Goal: Ask a question

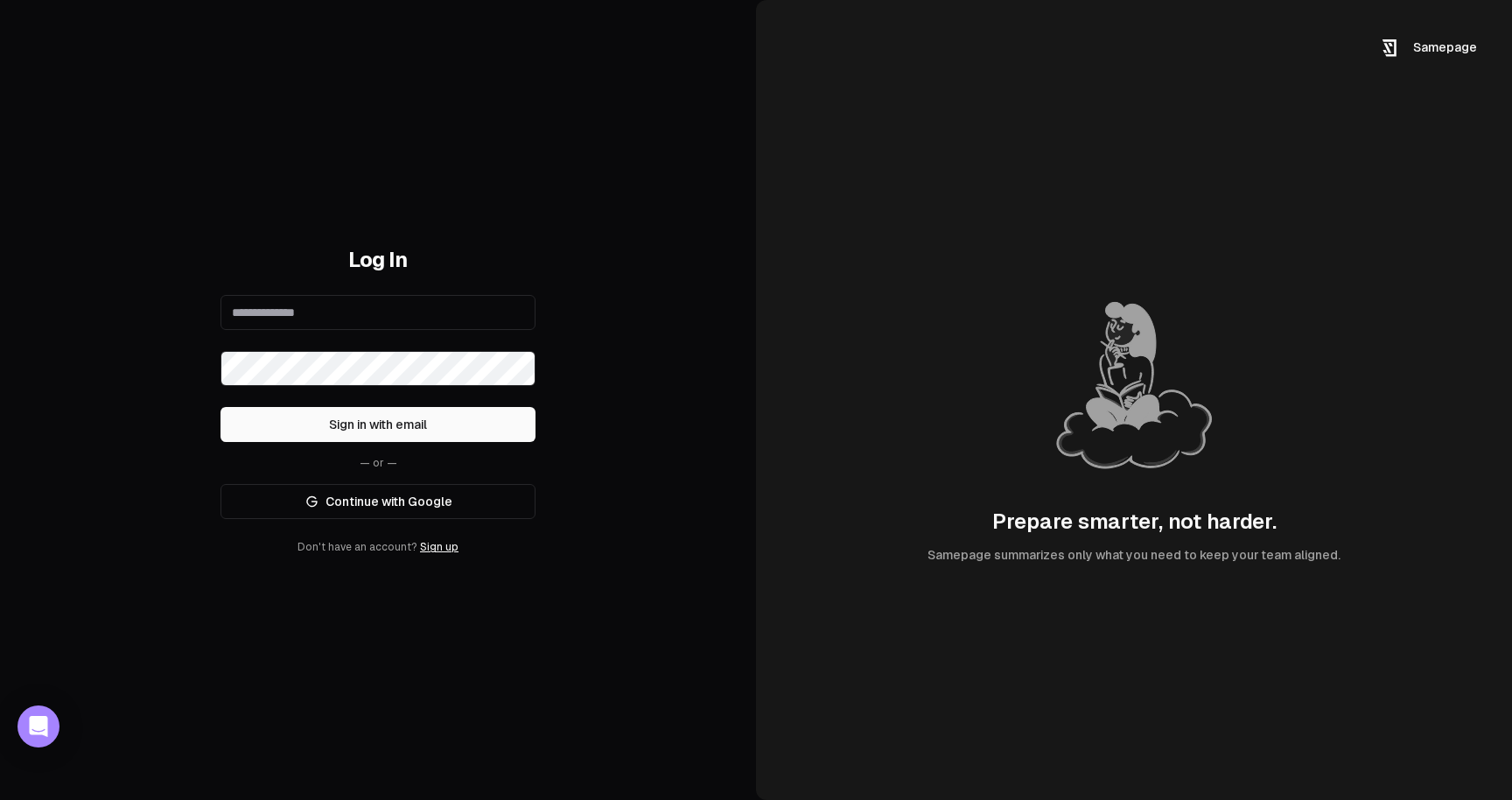
click at [421, 497] on link "Continue with Google" at bounding box center [378, 501] width 315 height 35
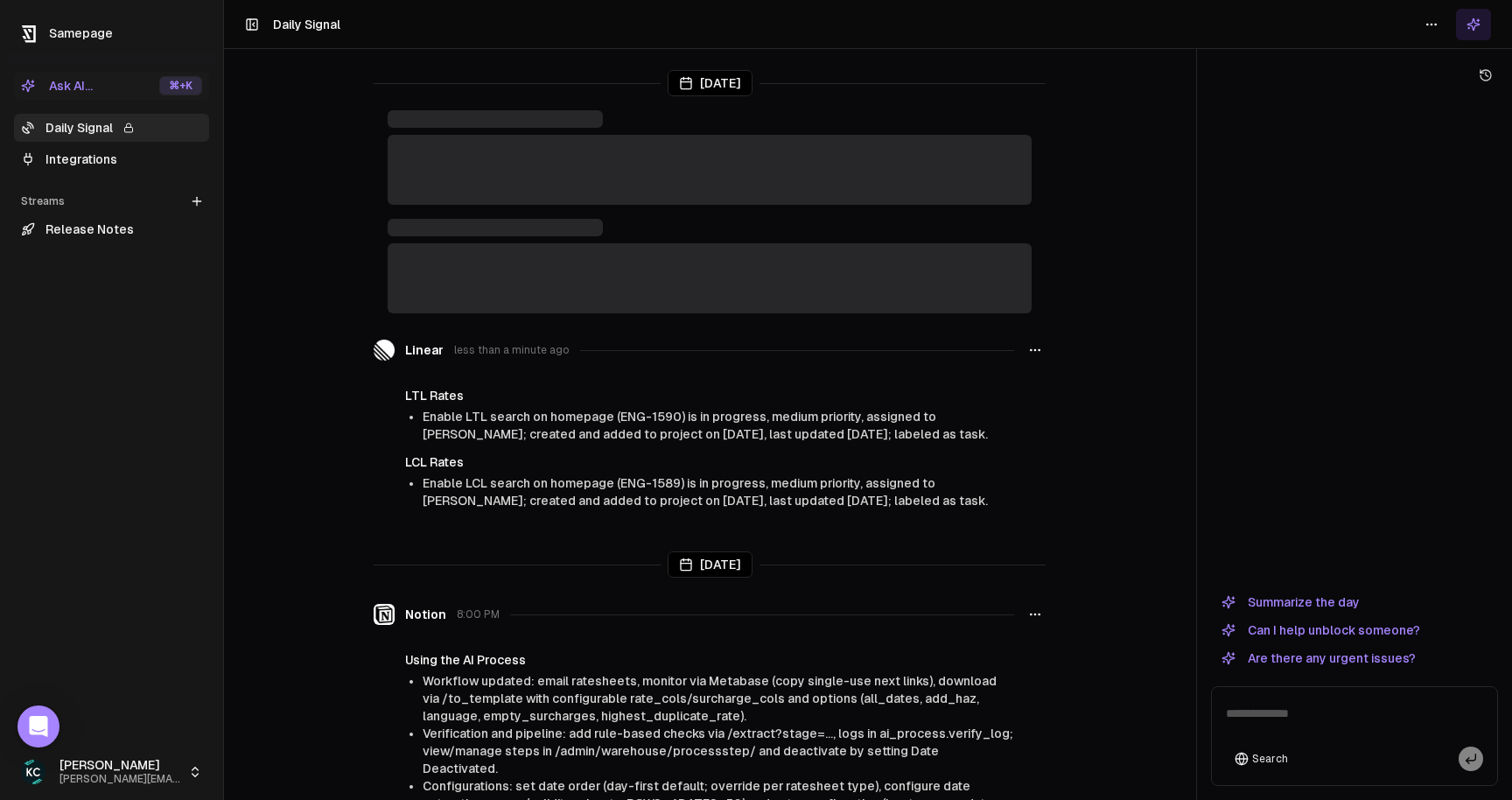
click at [1283, 716] on textarea at bounding box center [1355, 718] width 278 height 56
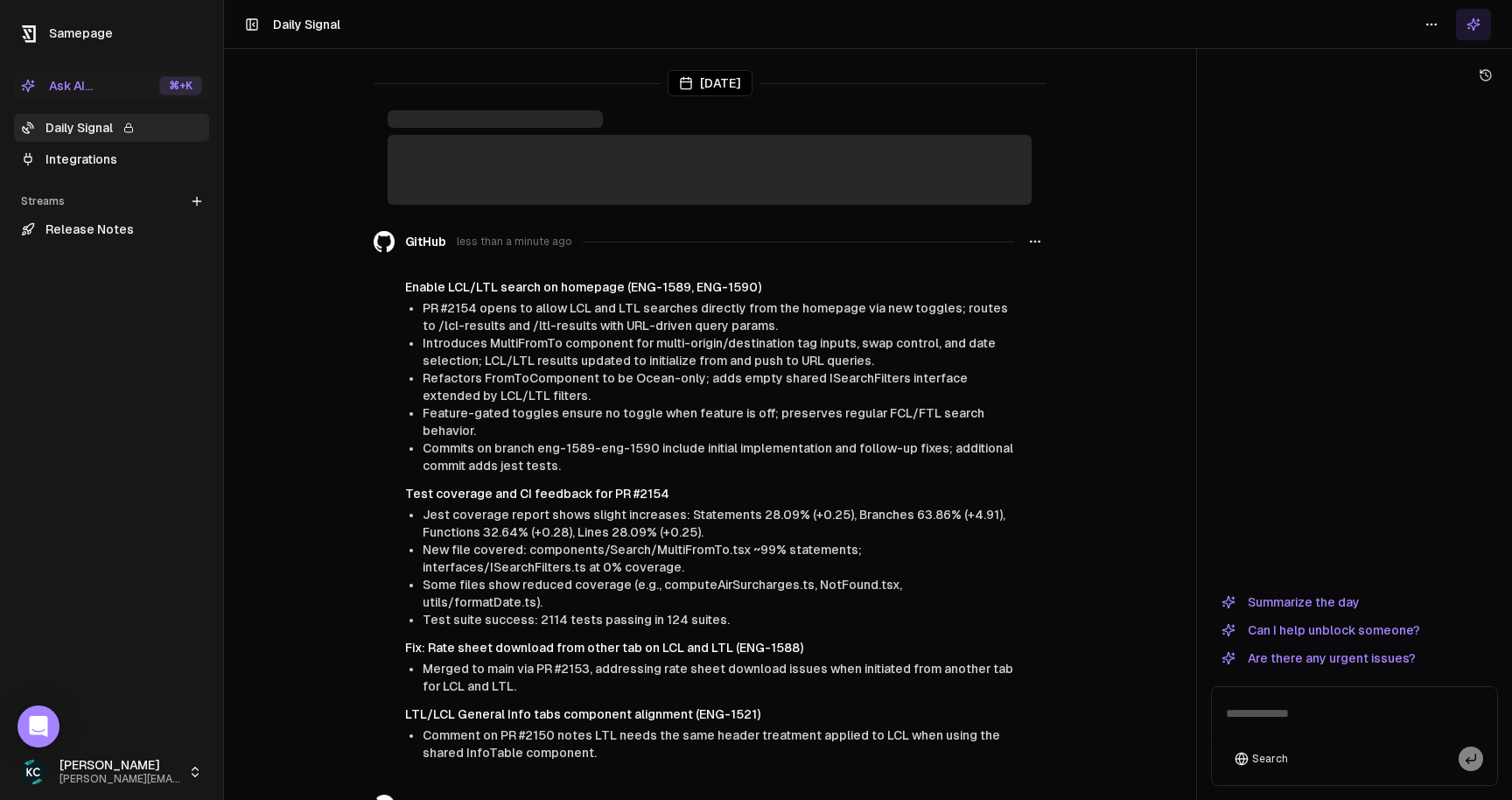
click at [112, 163] on link "Integrations" at bounding box center [111, 159] width 195 height 28
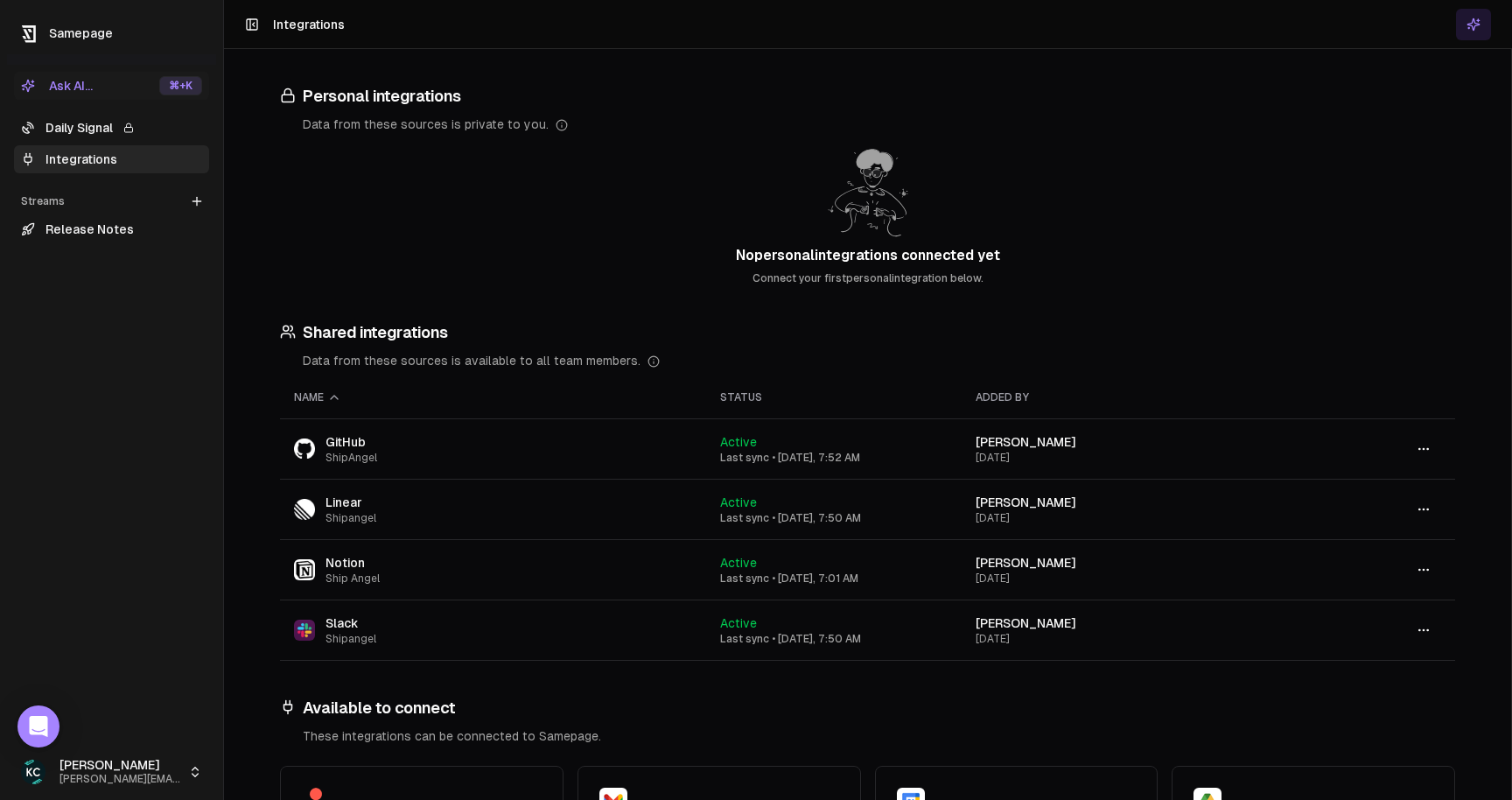
click at [101, 232] on link "Release Notes" at bounding box center [111, 229] width 195 height 28
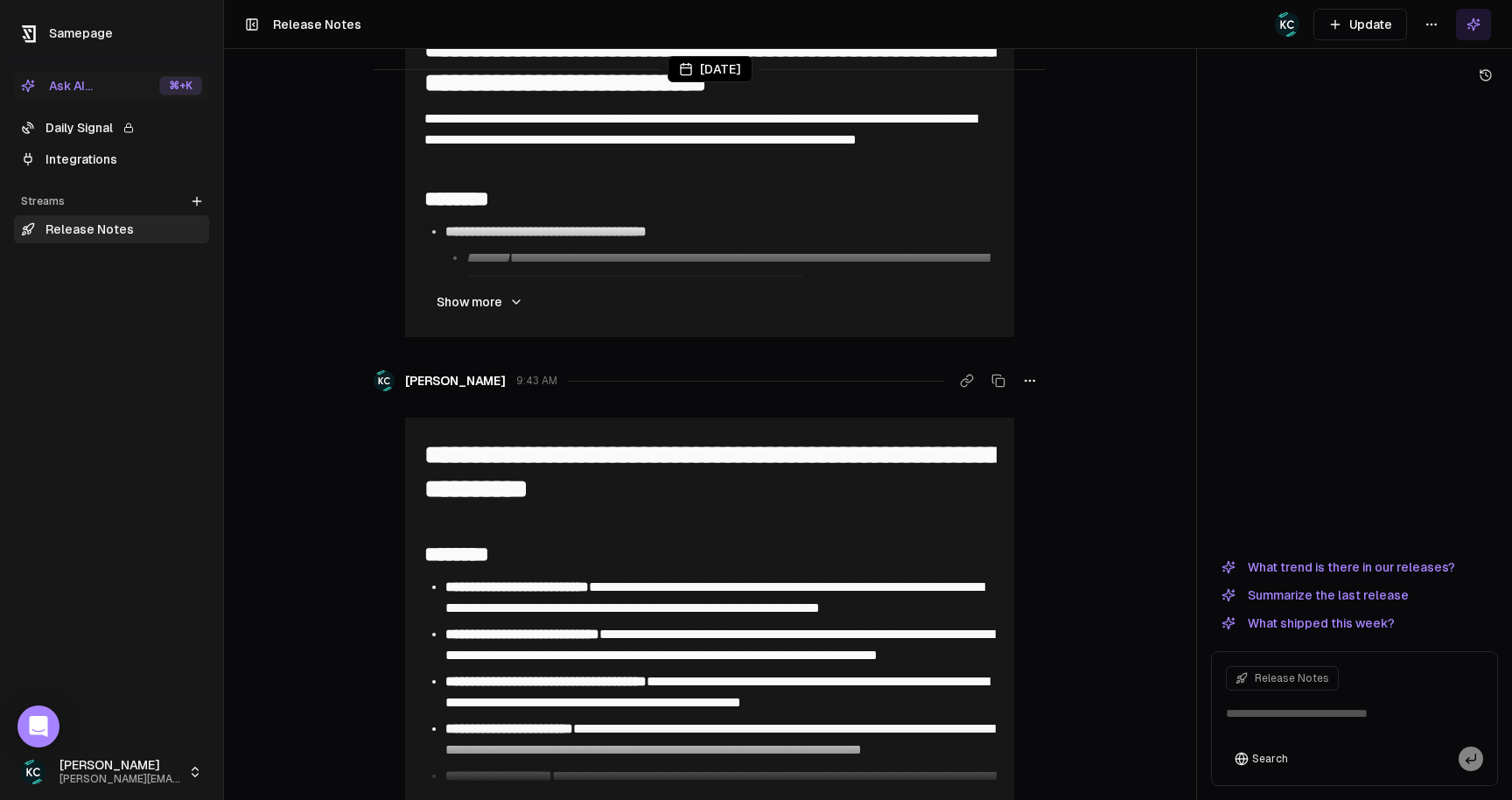
scroll to position [4180, 0]
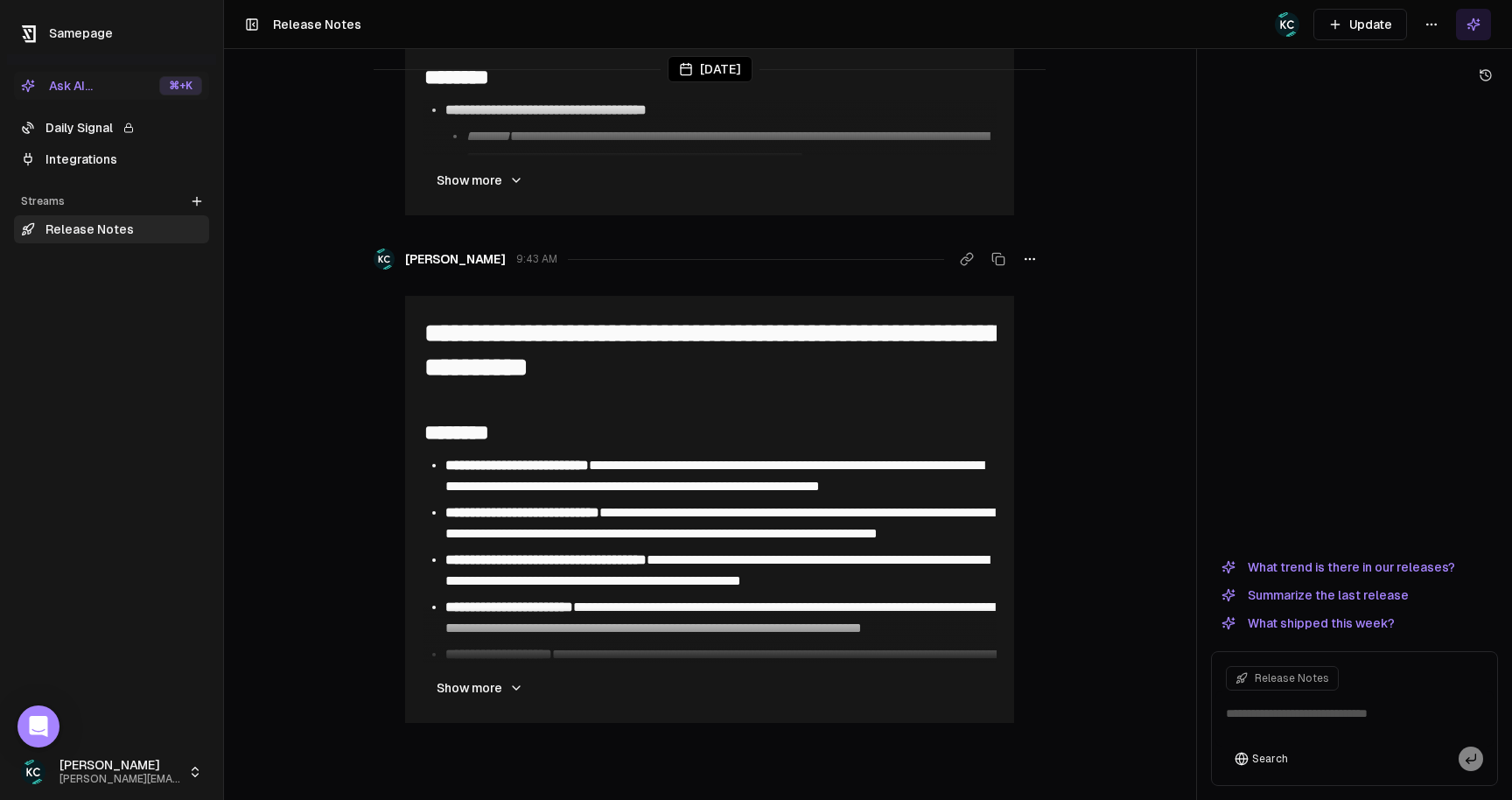
click at [1349, 707] on textarea at bounding box center [1355, 718] width 278 height 56
type textarea "*"
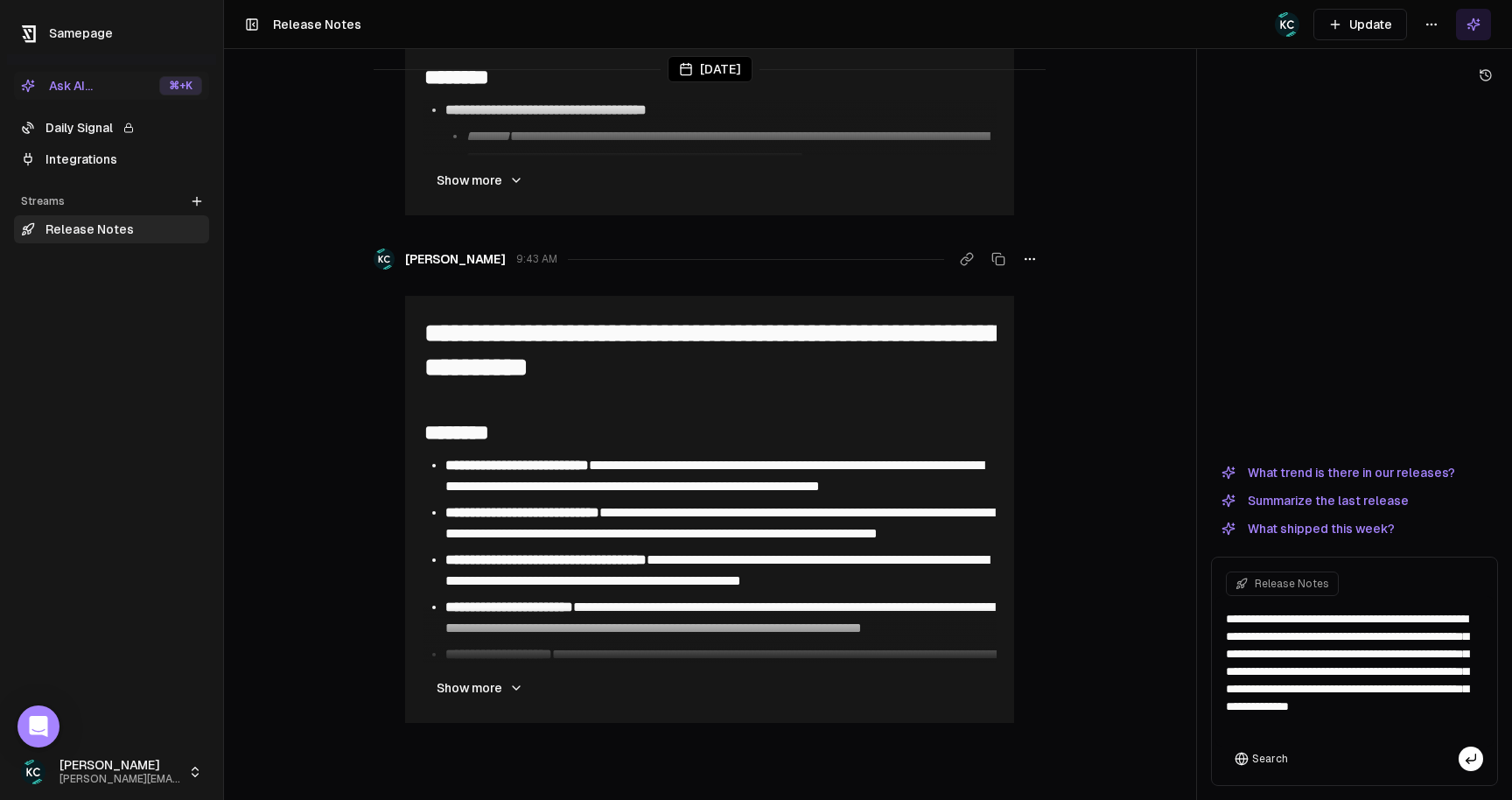
type textarea "**********"
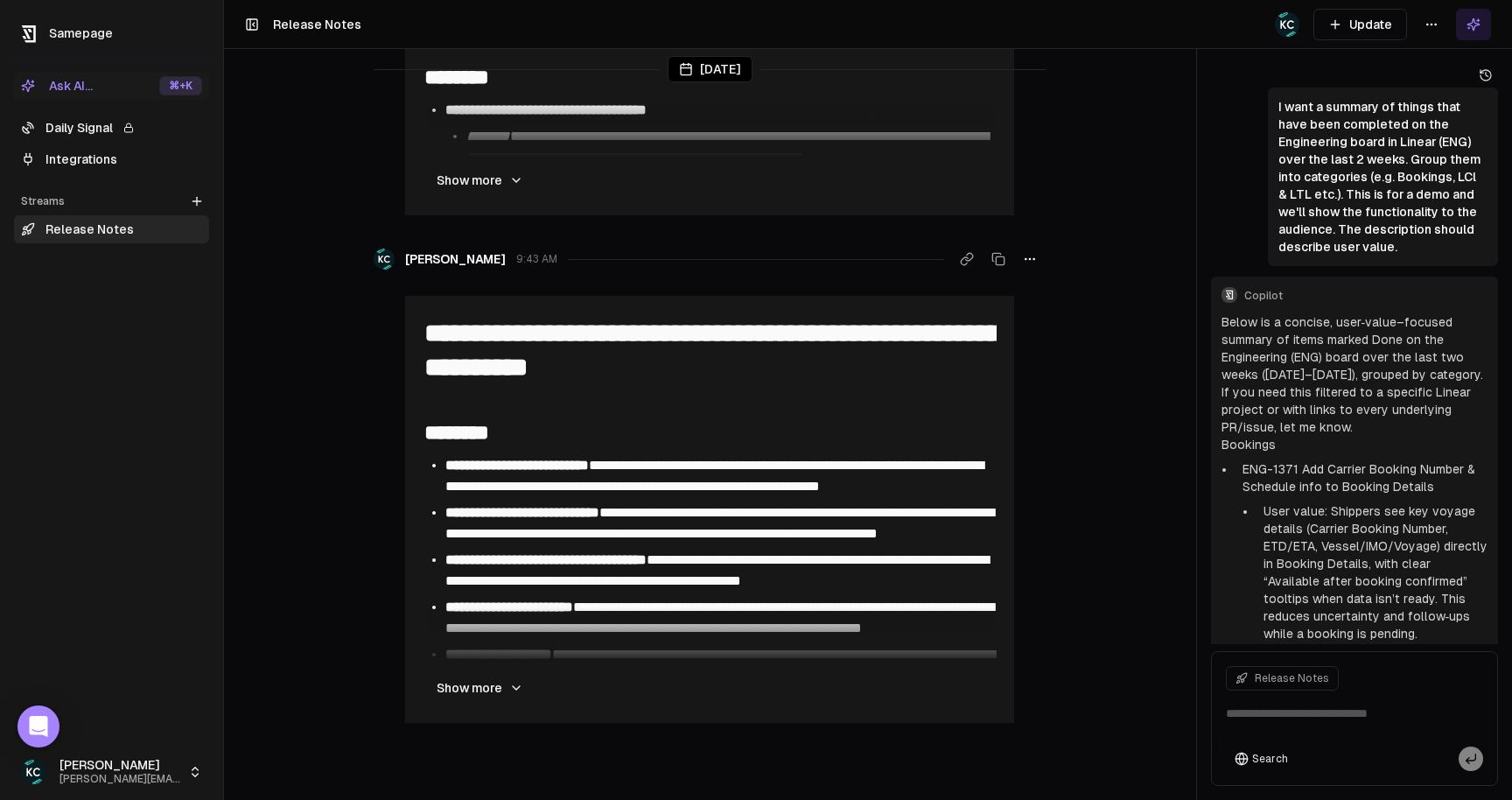
scroll to position [1581, 0]
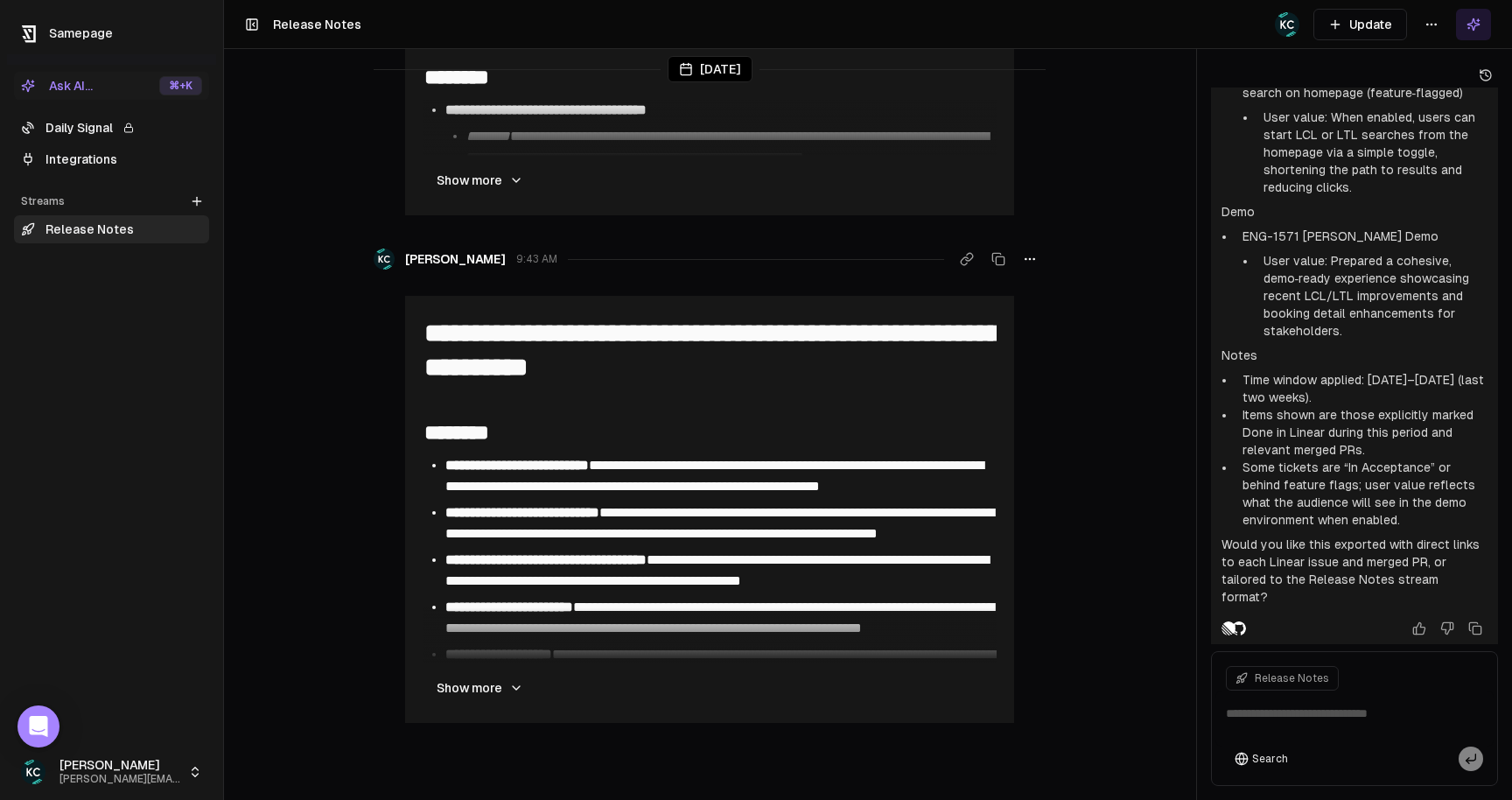
click at [496, 691] on button "Show more" at bounding box center [479, 688] width 114 height 35
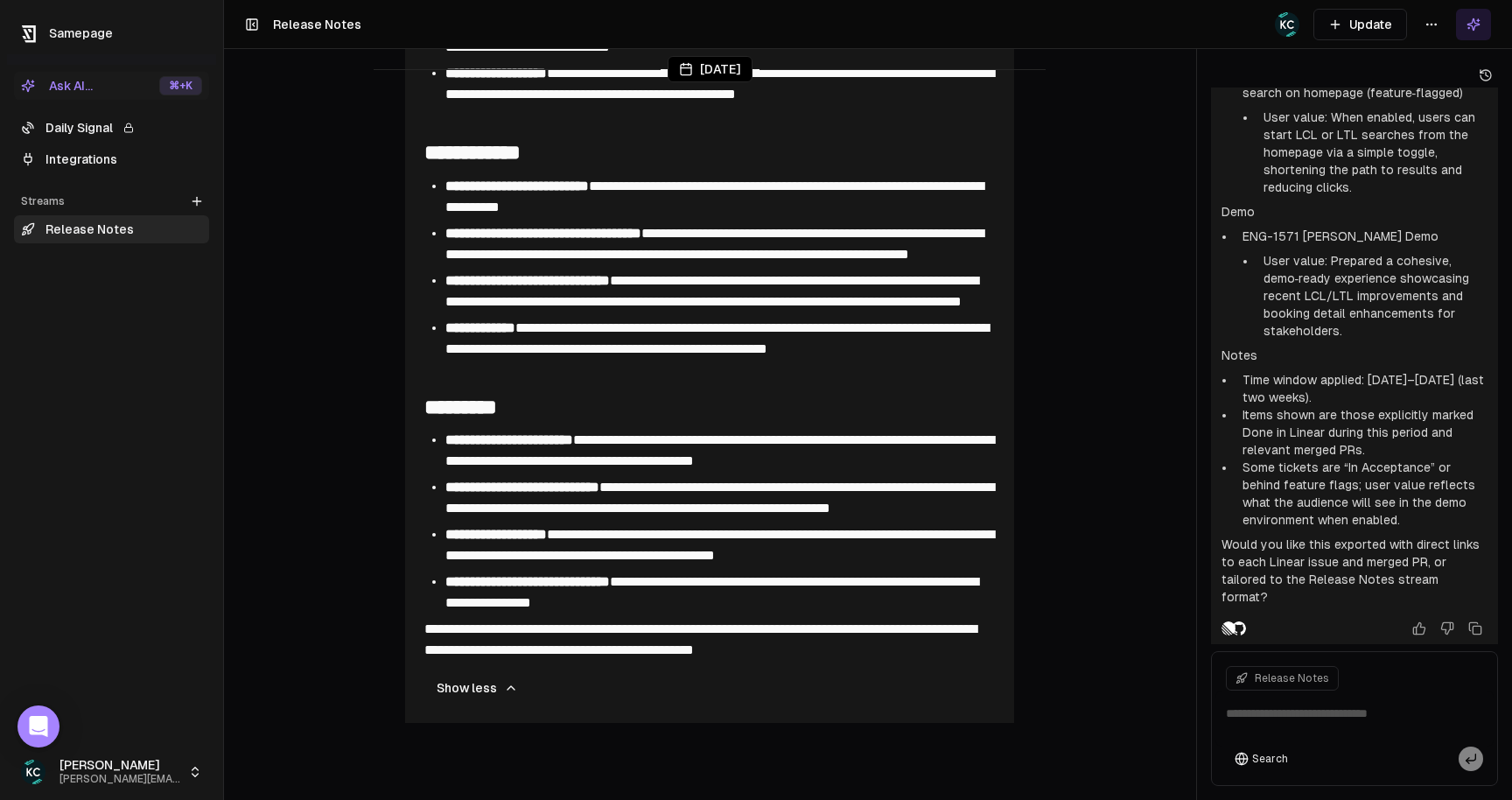
scroll to position [5097, 0]
click at [1306, 716] on textarea at bounding box center [1355, 718] width 278 height 56
click at [1445, 622] on icon at bounding box center [1447, 628] width 14 height 14
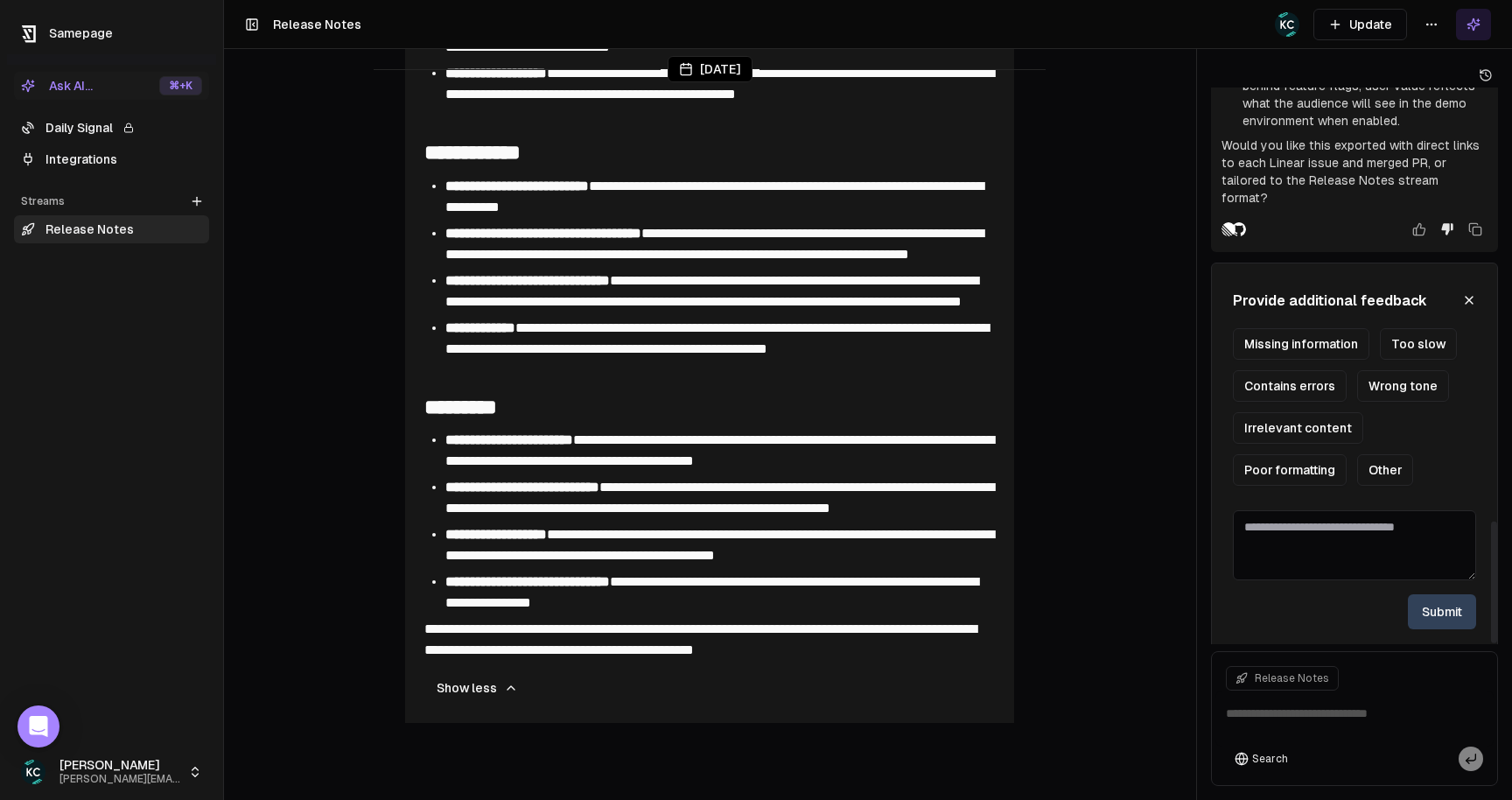
click at [1333, 528] on textarea at bounding box center [1355, 545] width 243 height 70
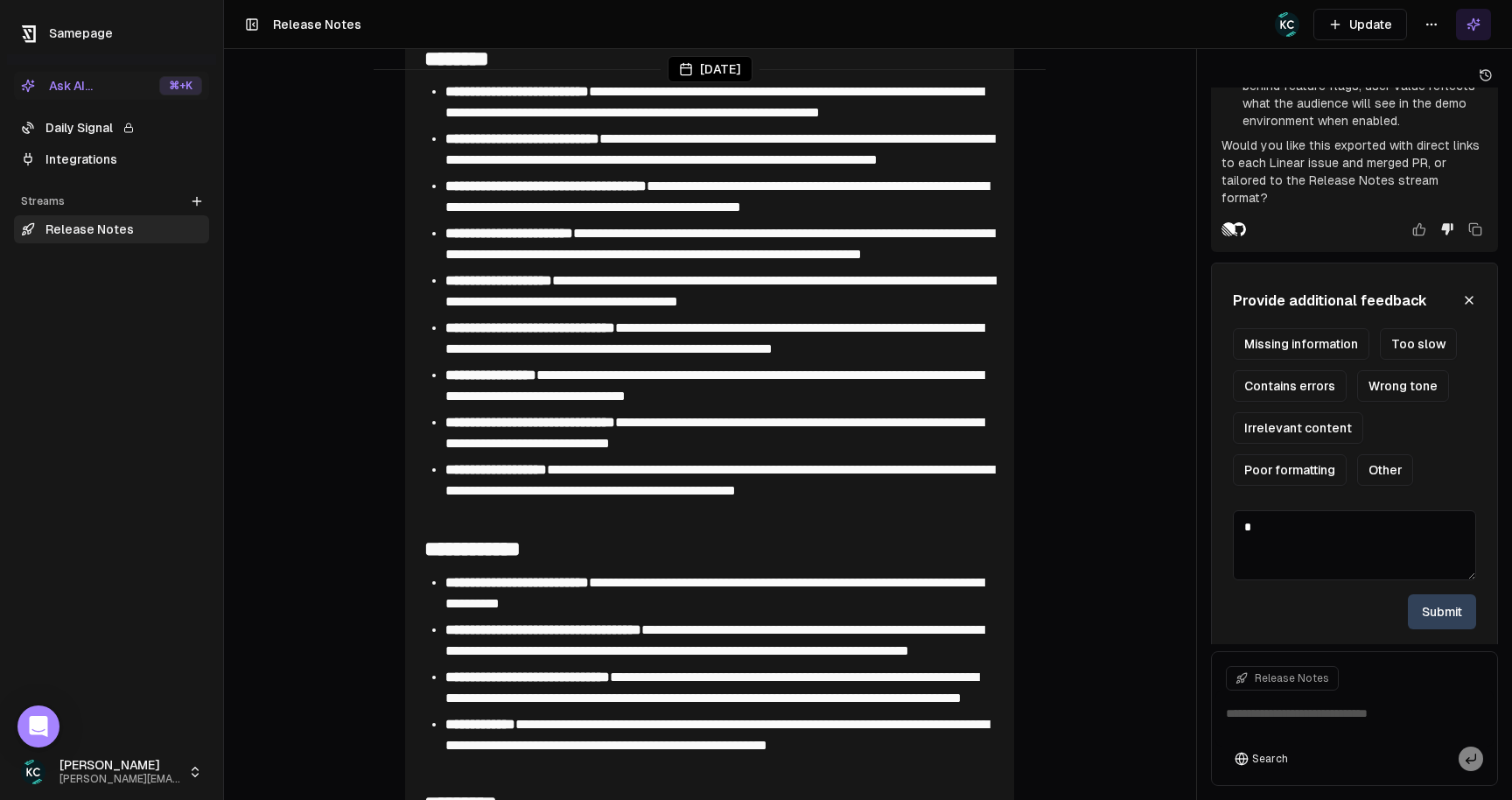
scroll to position [4527, 0]
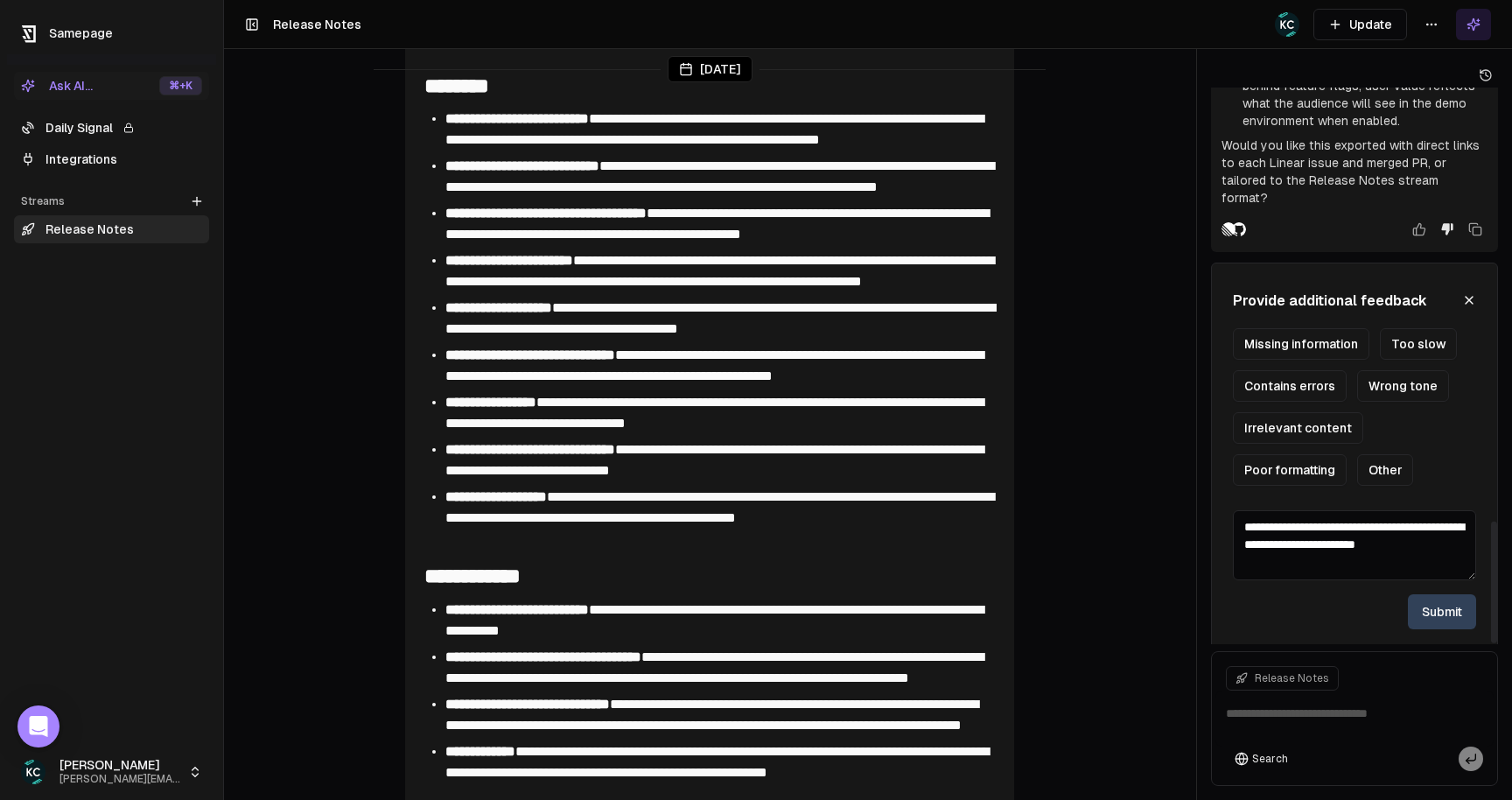
type textarea "**********"
click at [1343, 335] on button "Missing information" at bounding box center [1301, 344] width 136 height 31
click at [1320, 379] on button "Contains errors" at bounding box center [1290, 386] width 113 height 31
click at [1432, 599] on button "Submit" at bounding box center [1442, 612] width 69 height 35
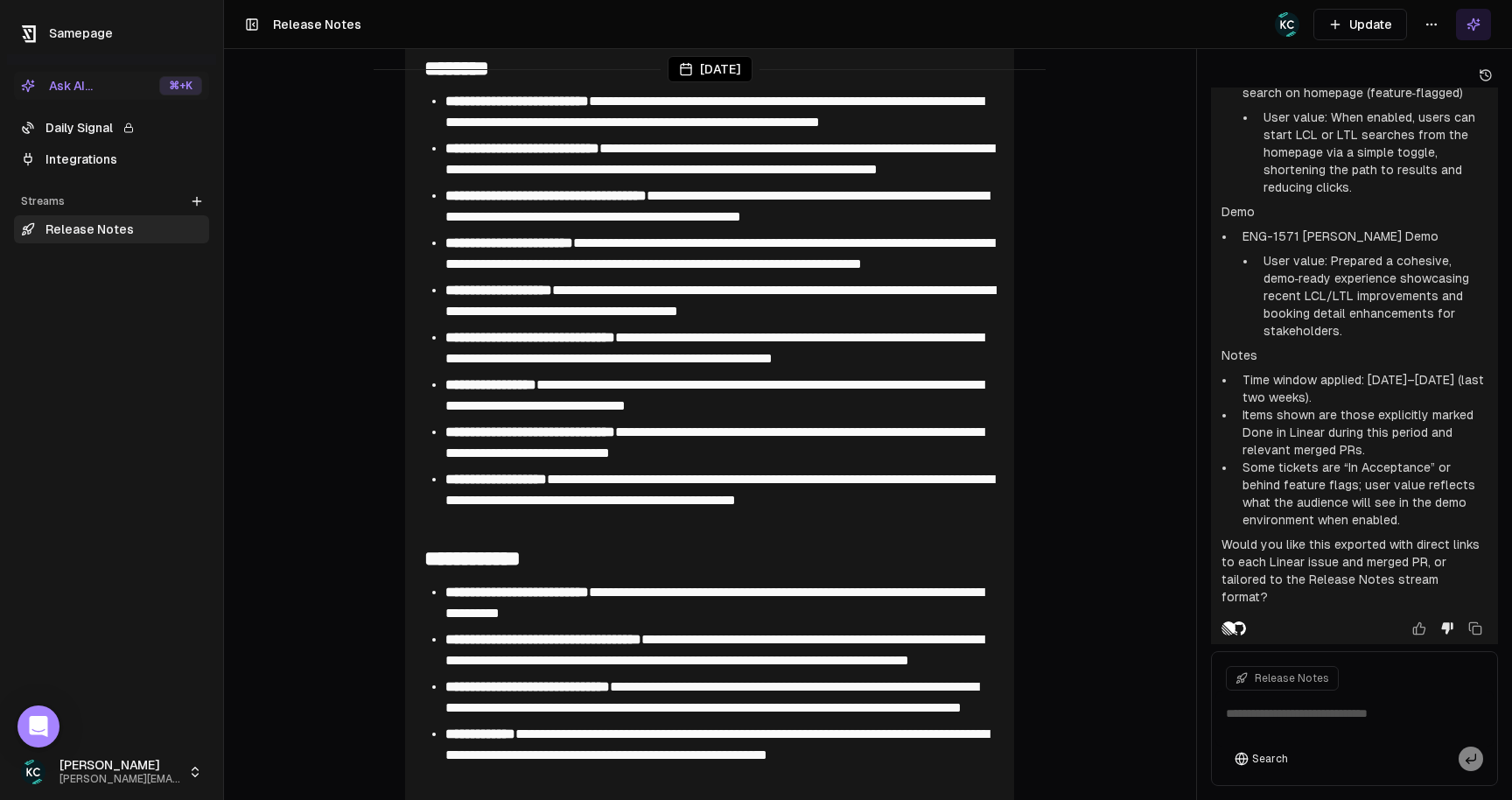
scroll to position [4554, 0]
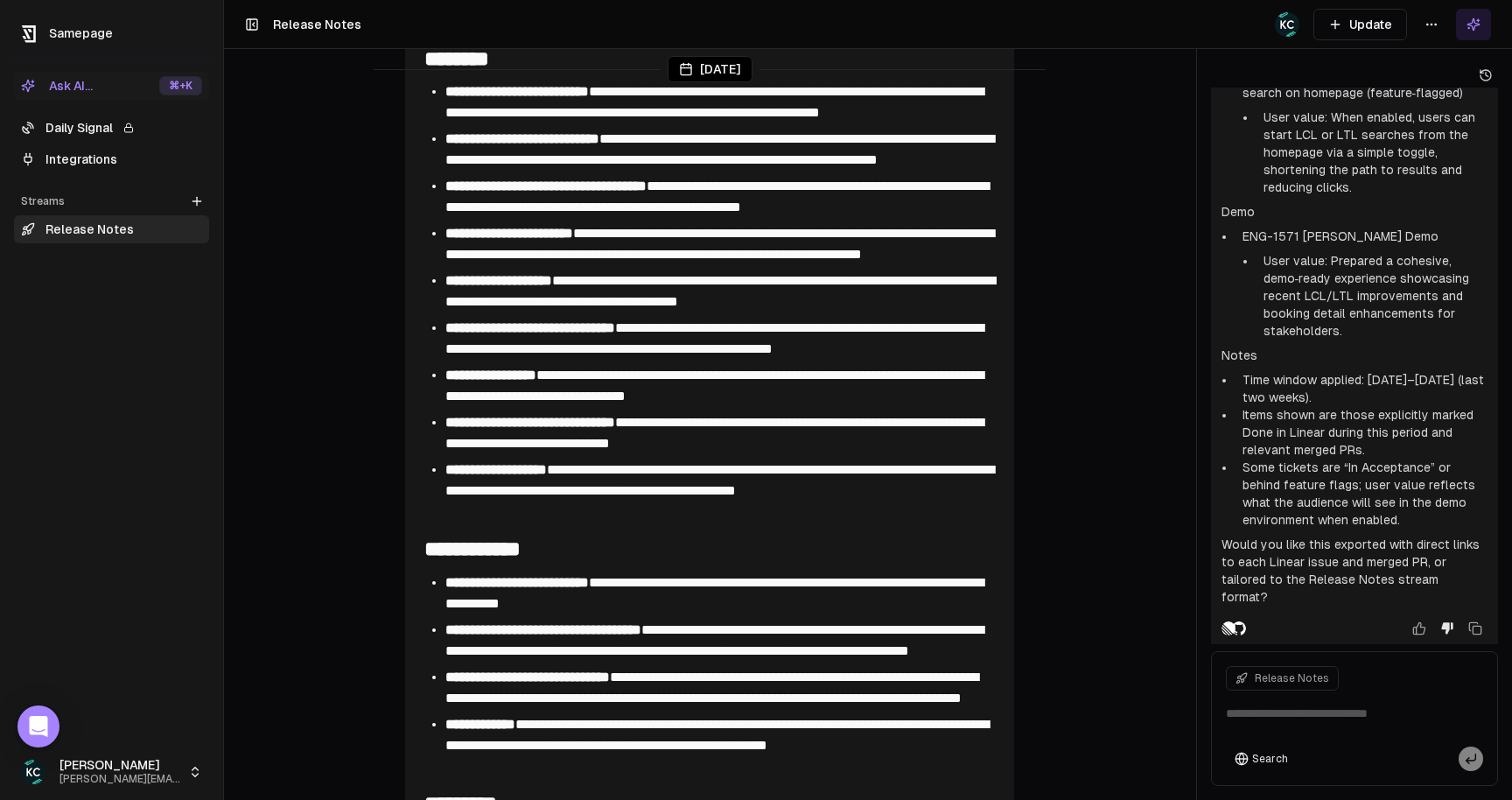
click at [1276, 713] on textarea at bounding box center [1355, 718] width 278 height 56
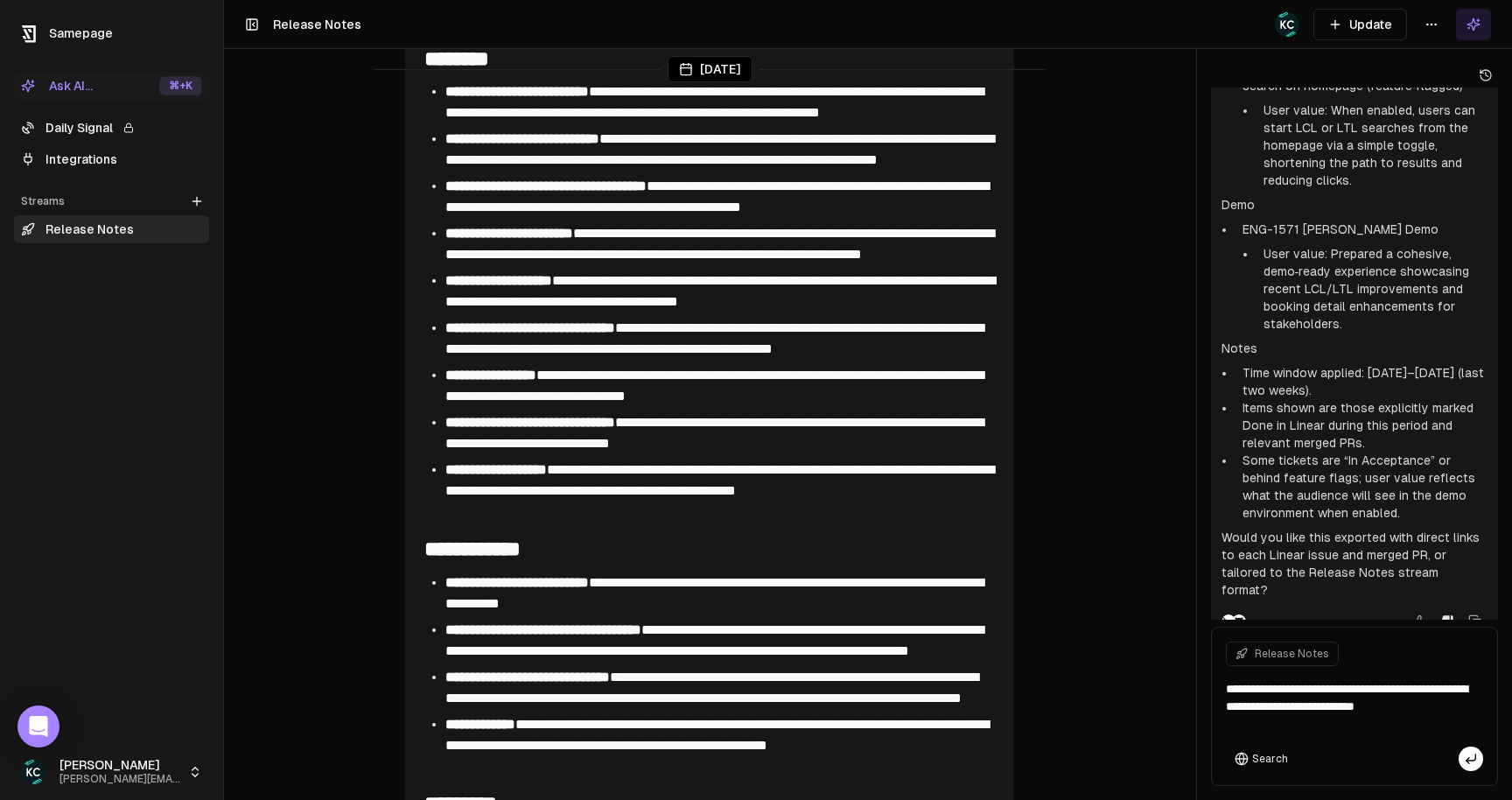
scroll to position [1605, 0]
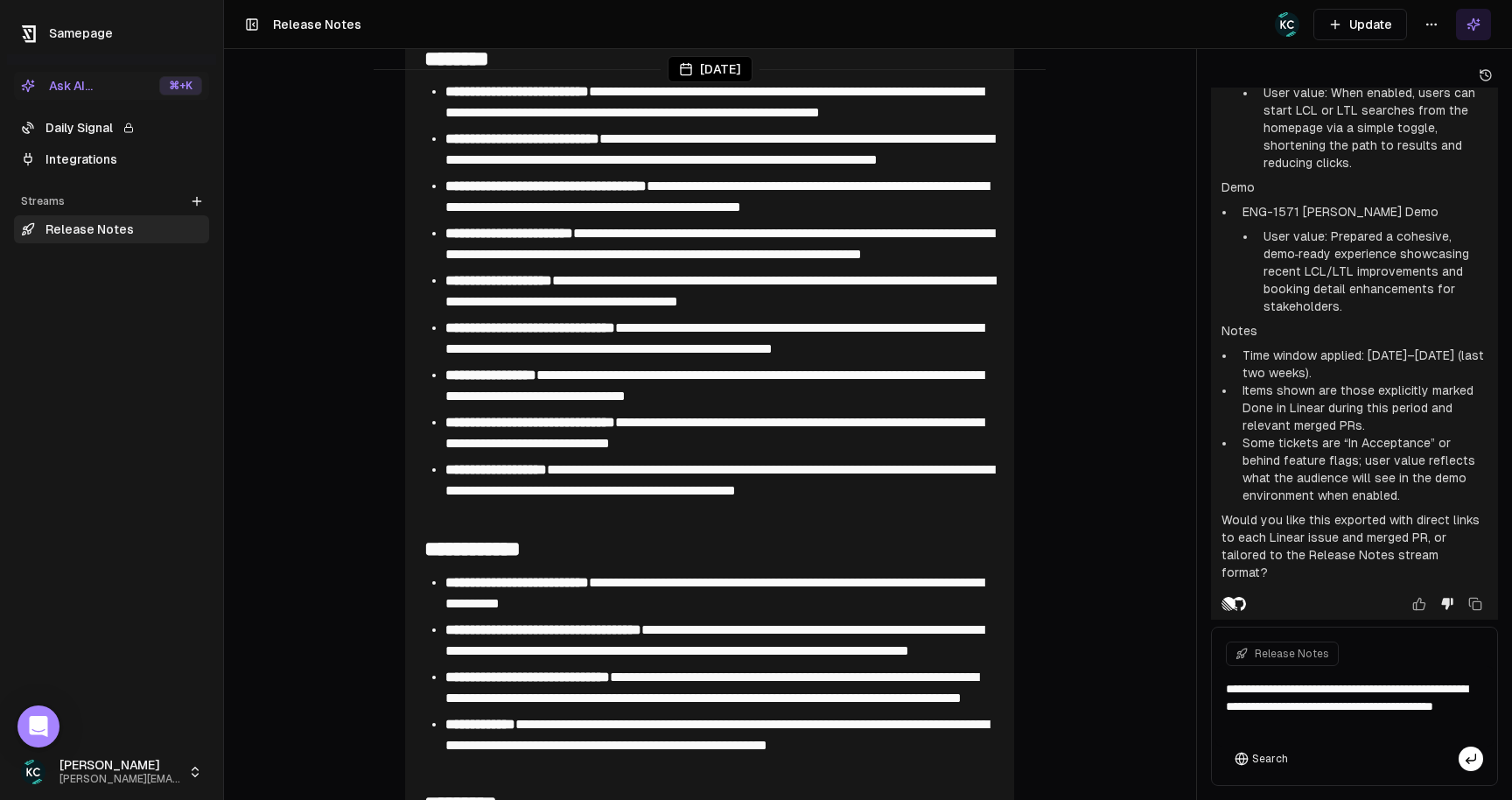
type textarea "**********"
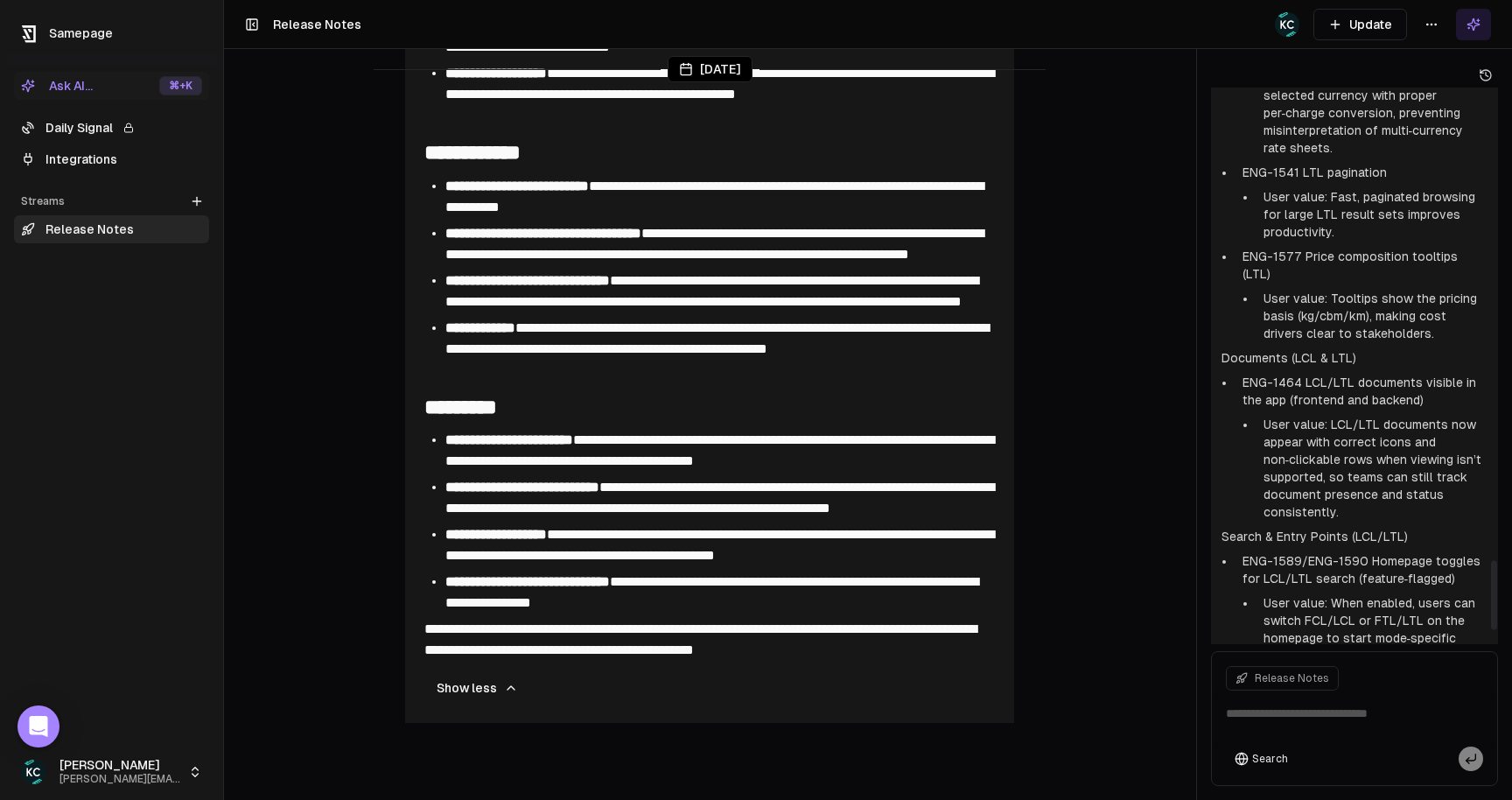
scroll to position [3893, 0]
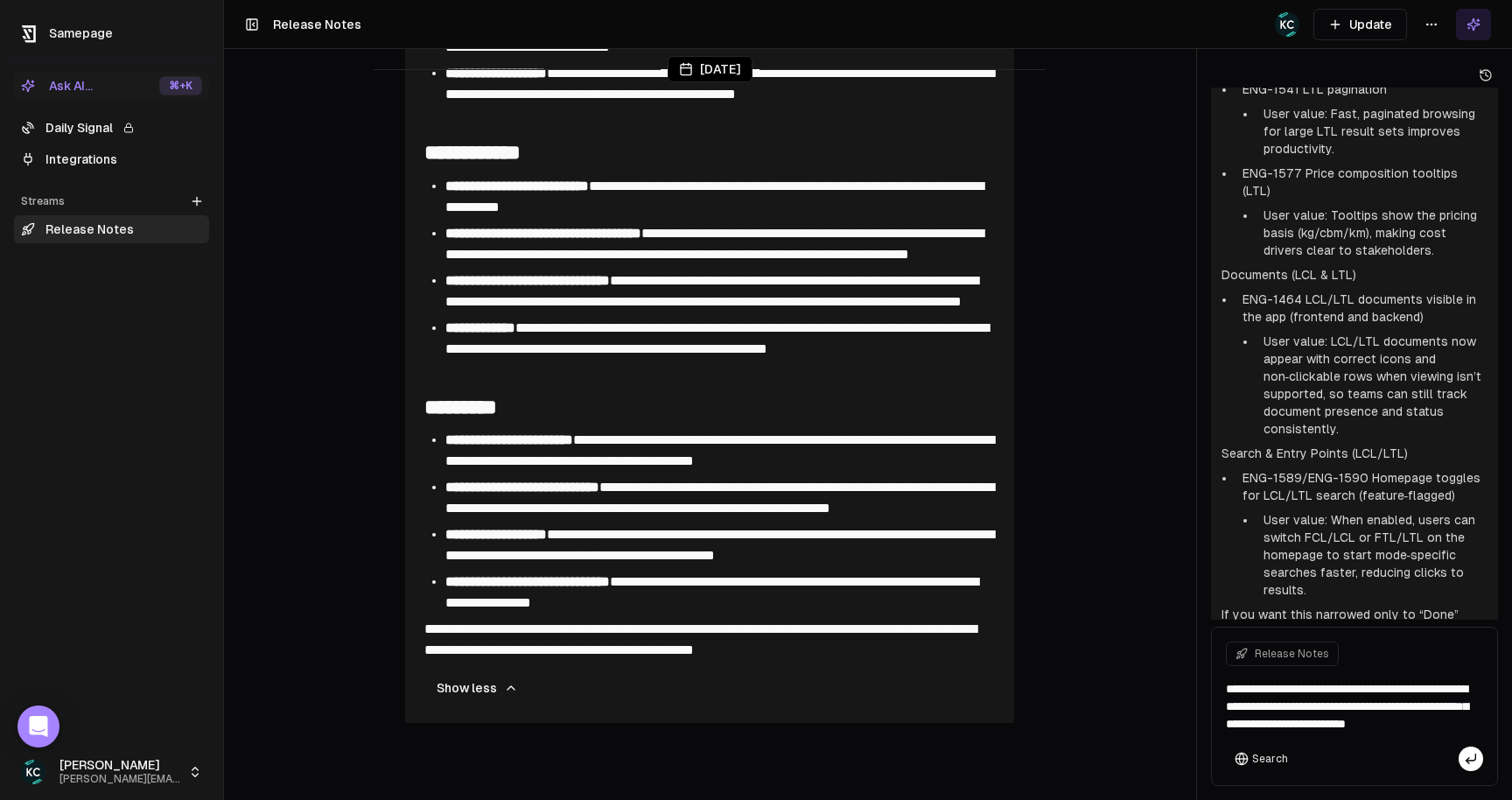
type textarea "**********"
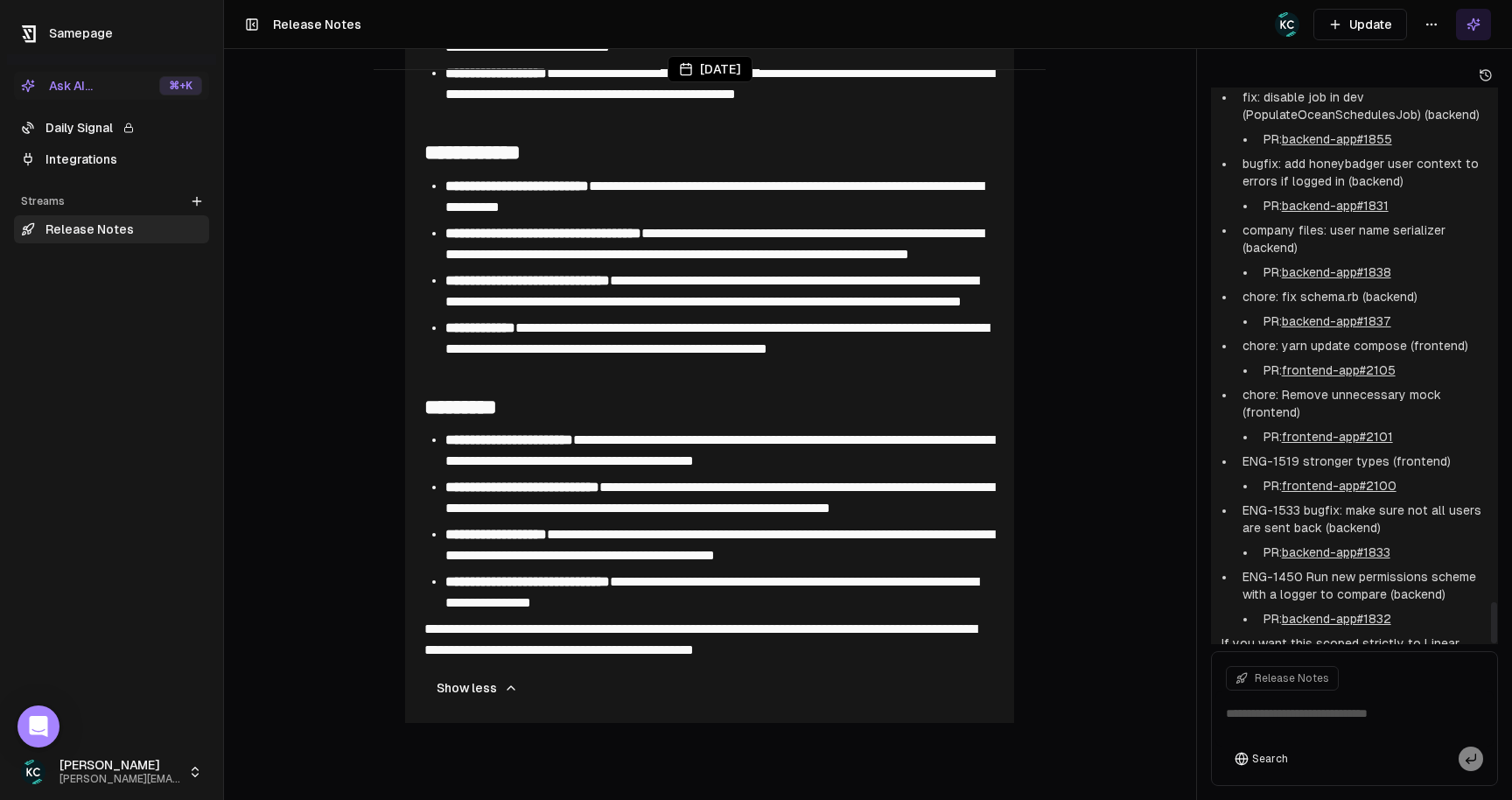
scroll to position [6948, 0]
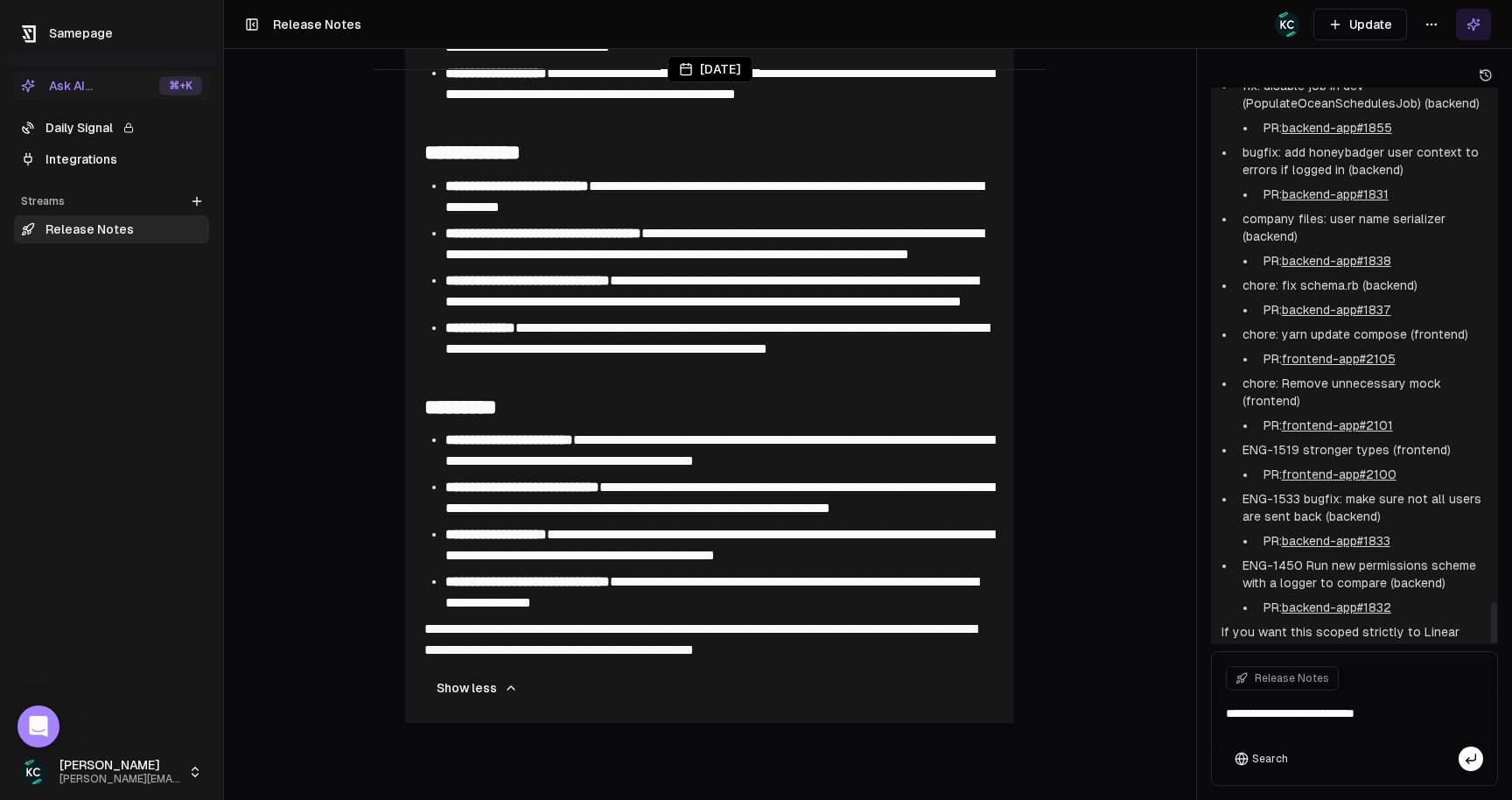
type textarea "**********"
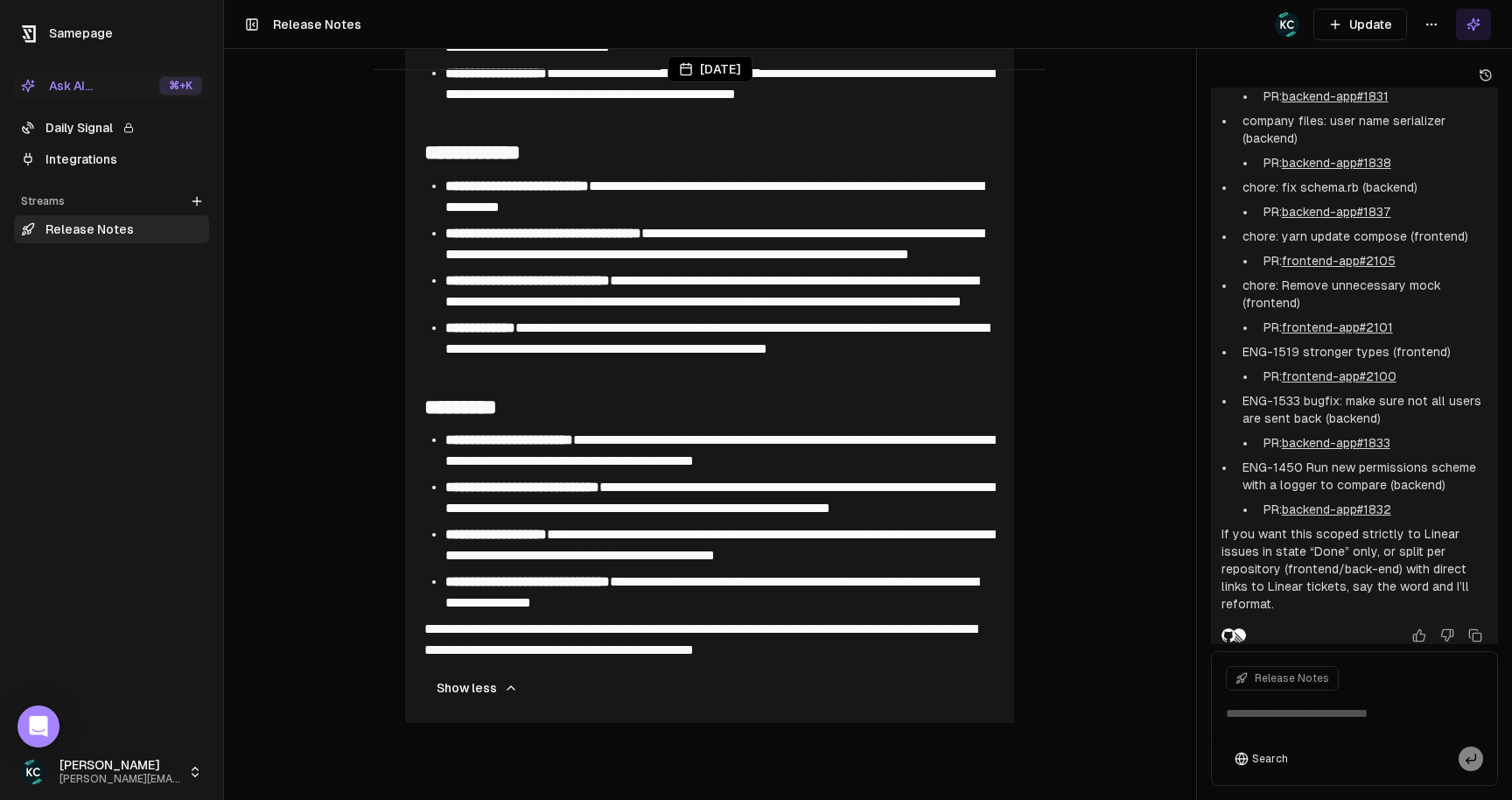
scroll to position [7107, 0]
